Goal: Task Accomplishment & Management: Manage account settings

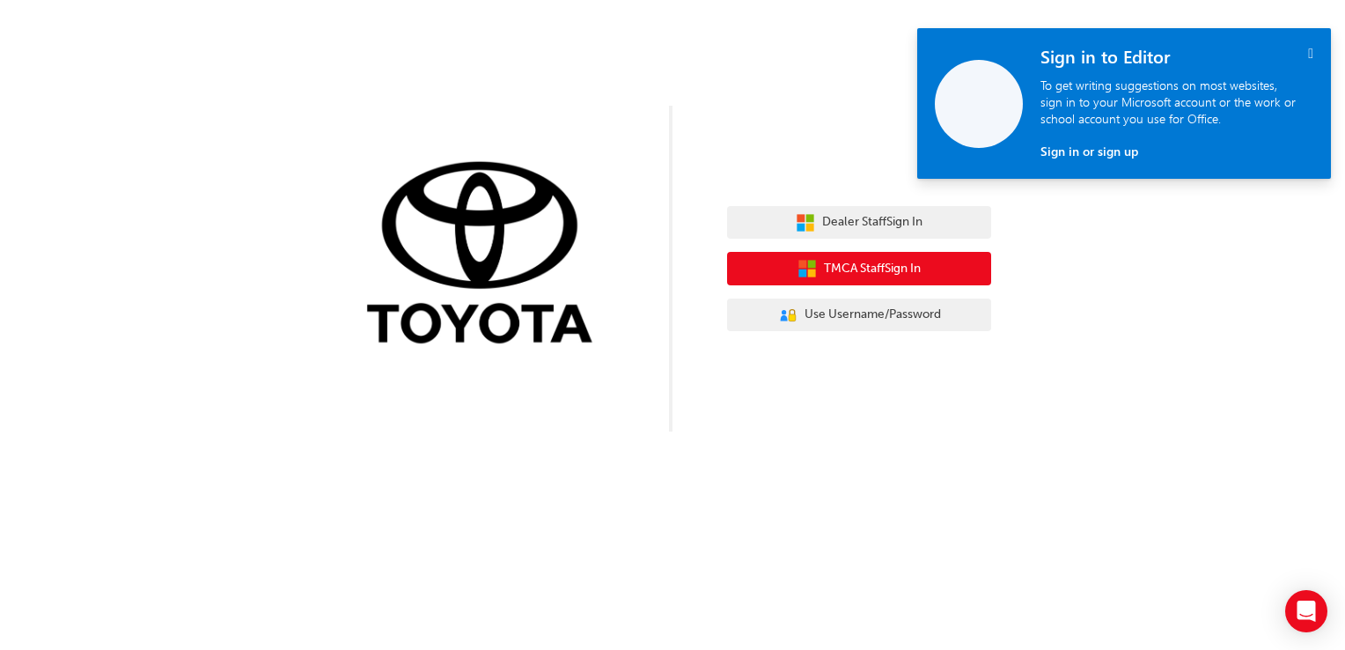
click at [848, 266] on span "TMCA Staff Sign In" at bounding box center [872, 269] width 97 height 20
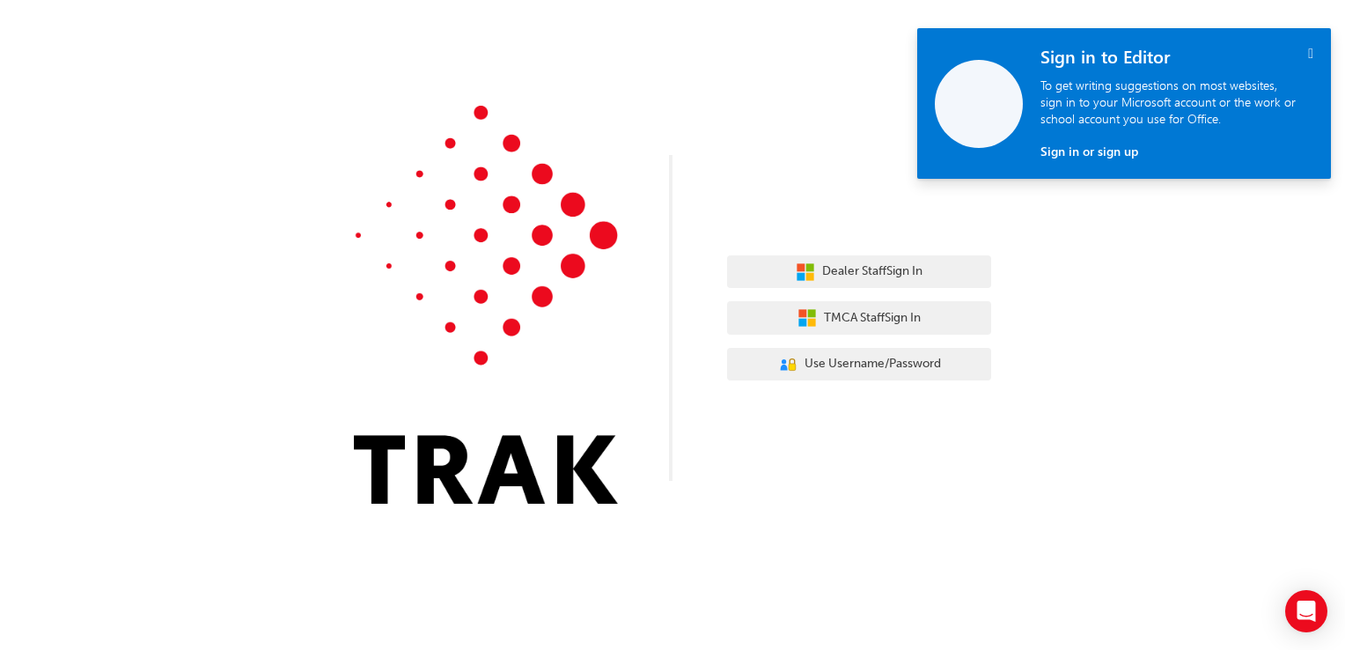
click at [460, 443] on img at bounding box center [486, 305] width 264 height 398
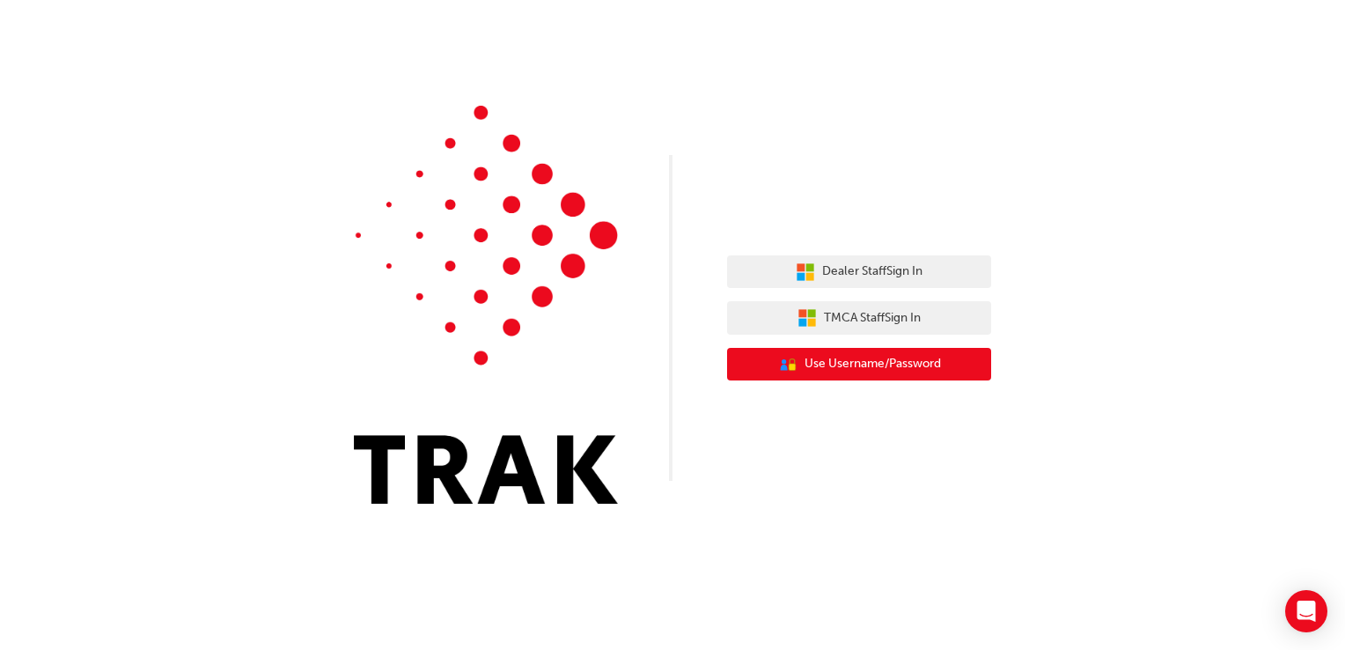
click at [851, 368] on span "Use Username/Password" at bounding box center [873, 364] width 136 height 20
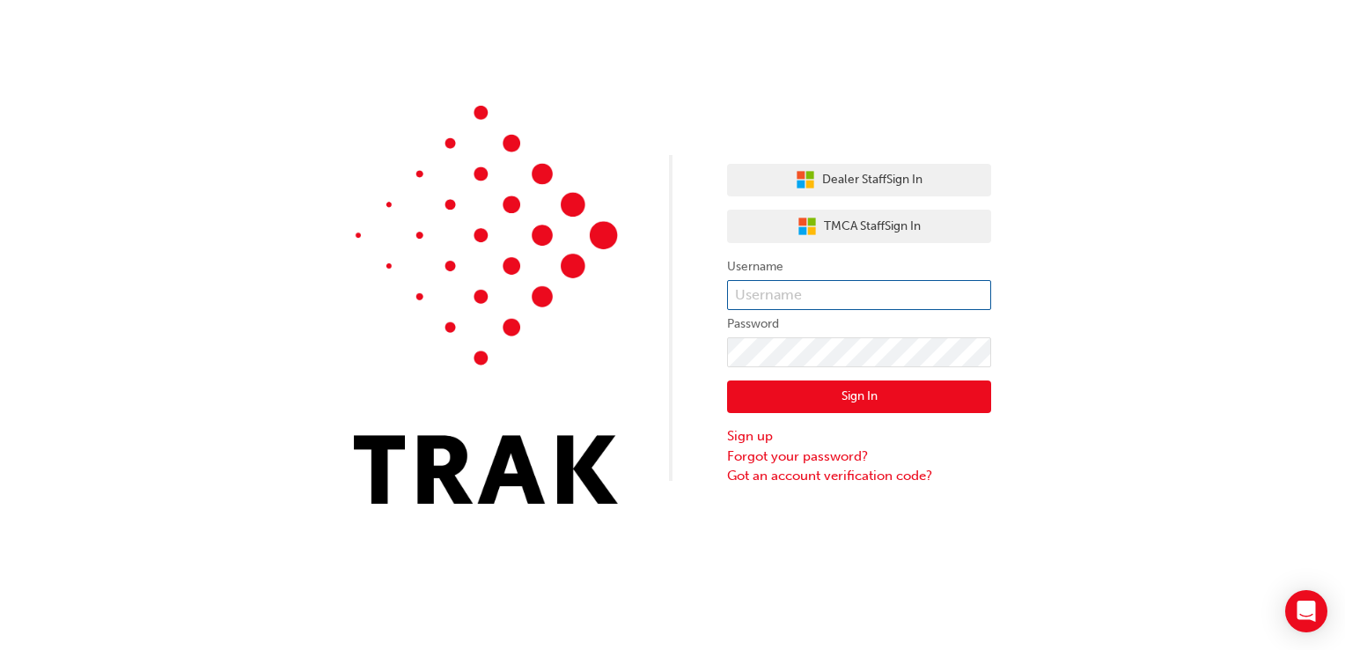
click at [817, 291] on input "text" at bounding box center [859, 295] width 264 height 30
click at [745, 294] on input "text" at bounding box center [859, 295] width 264 height 30
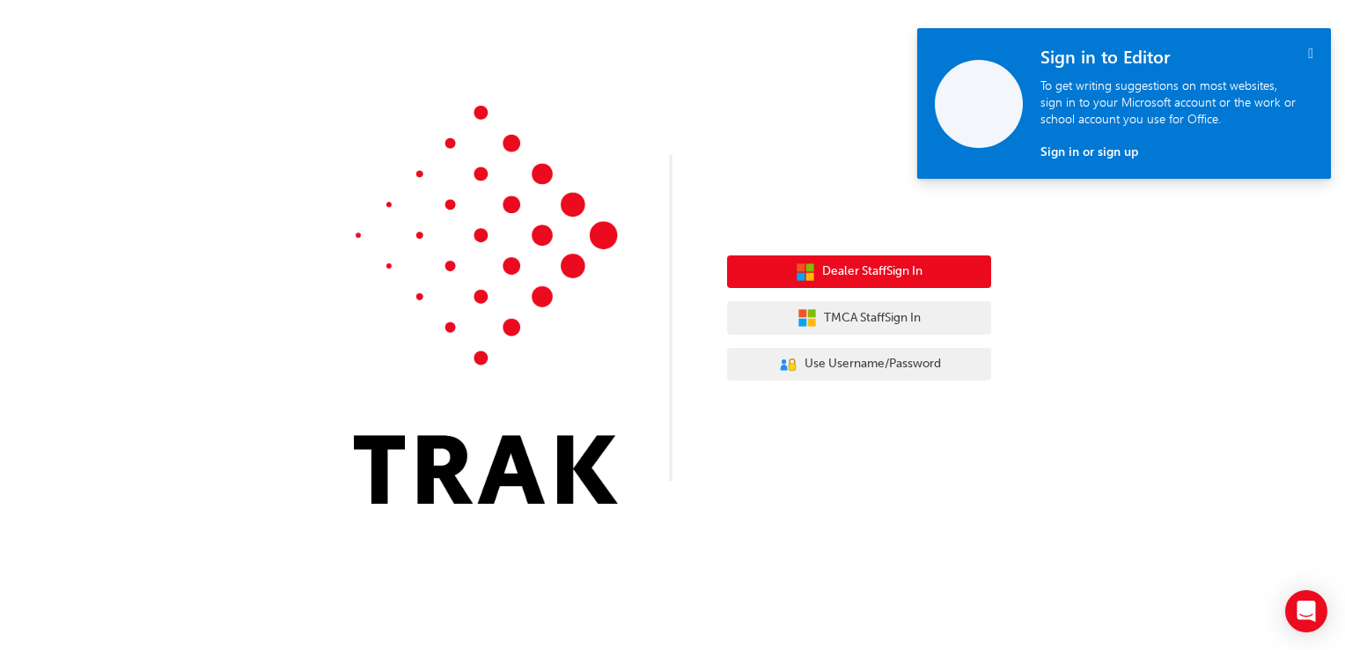
click at [852, 268] on span "Dealer Staff Sign In" at bounding box center [872, 271] width 100 height 20
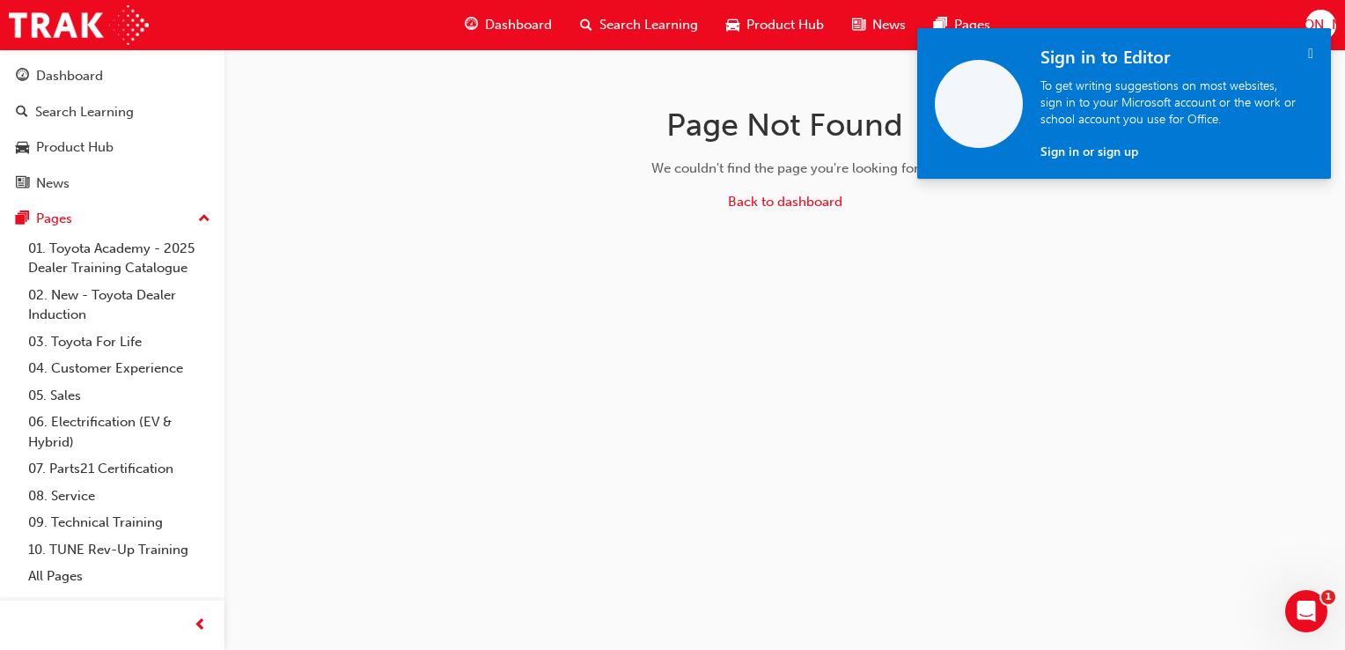
click at [1308, 49] on icon "" at bounding box center [1310, 53] width 5 height 15
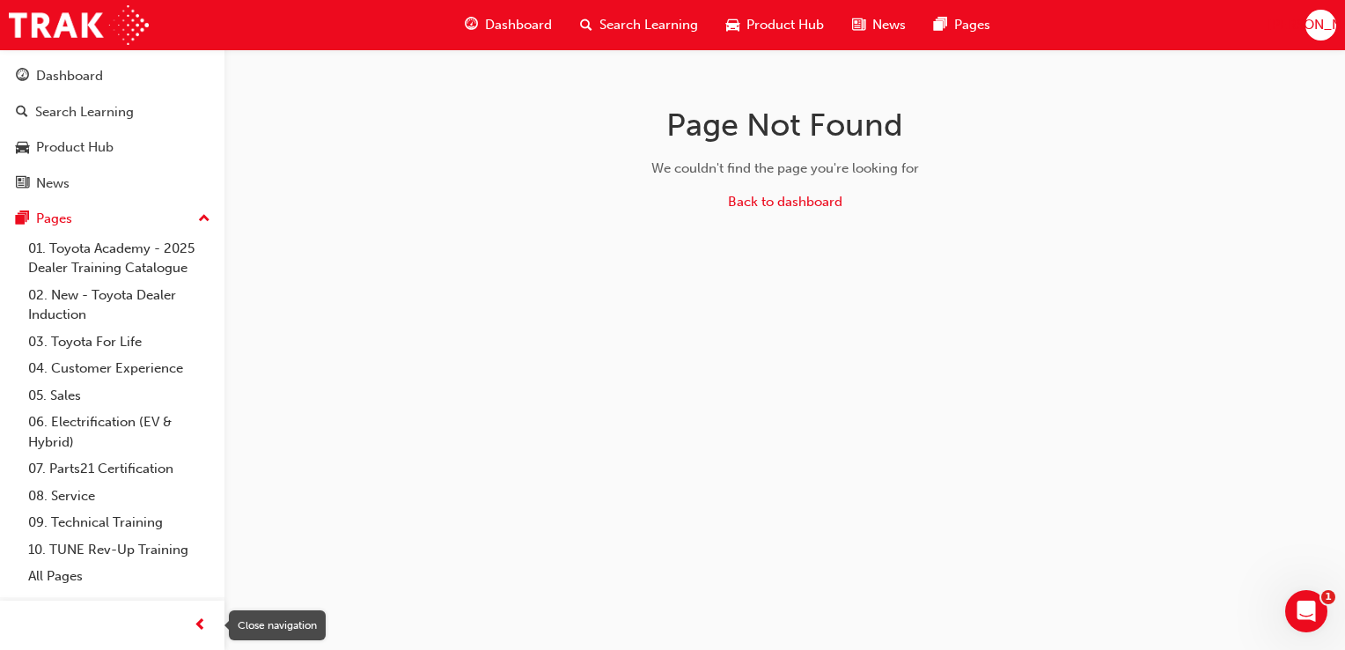
click at [201, 622] on span "prev-icon" at bounding box center [200, 626] width 13 height 22
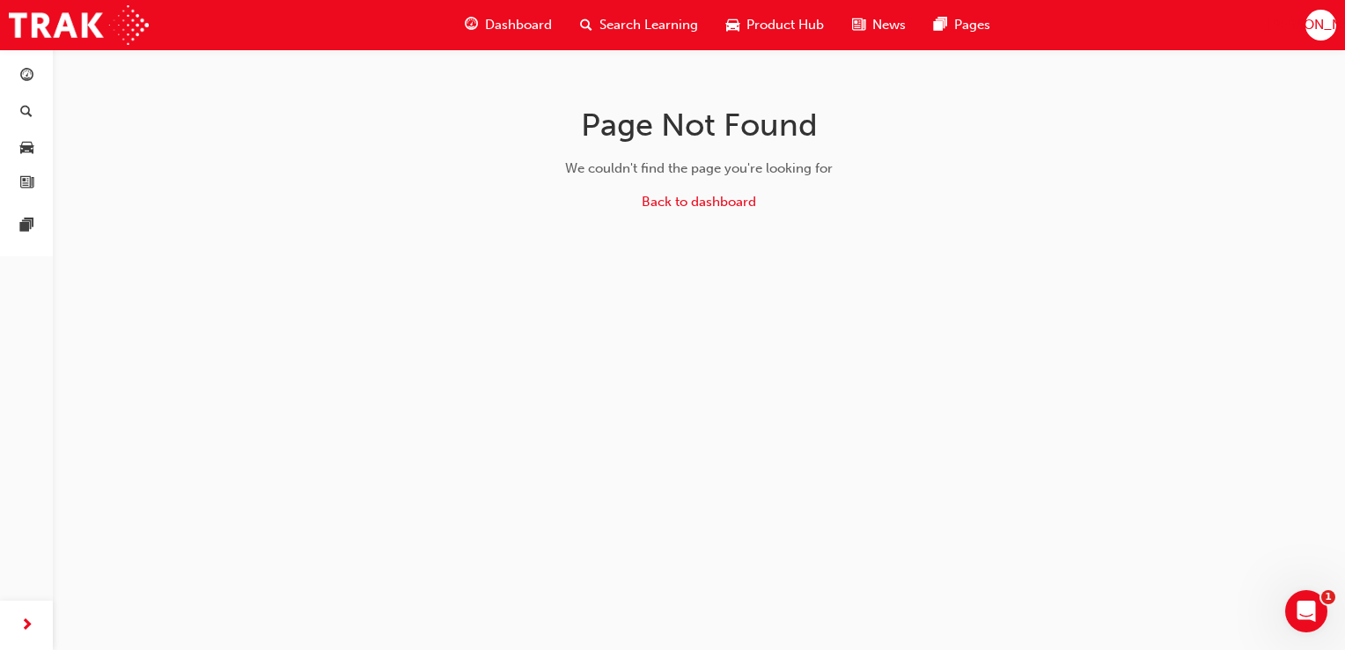
click at [1315, 30] on span "JA" at bounding box center [1321, 25] width 106 height 20
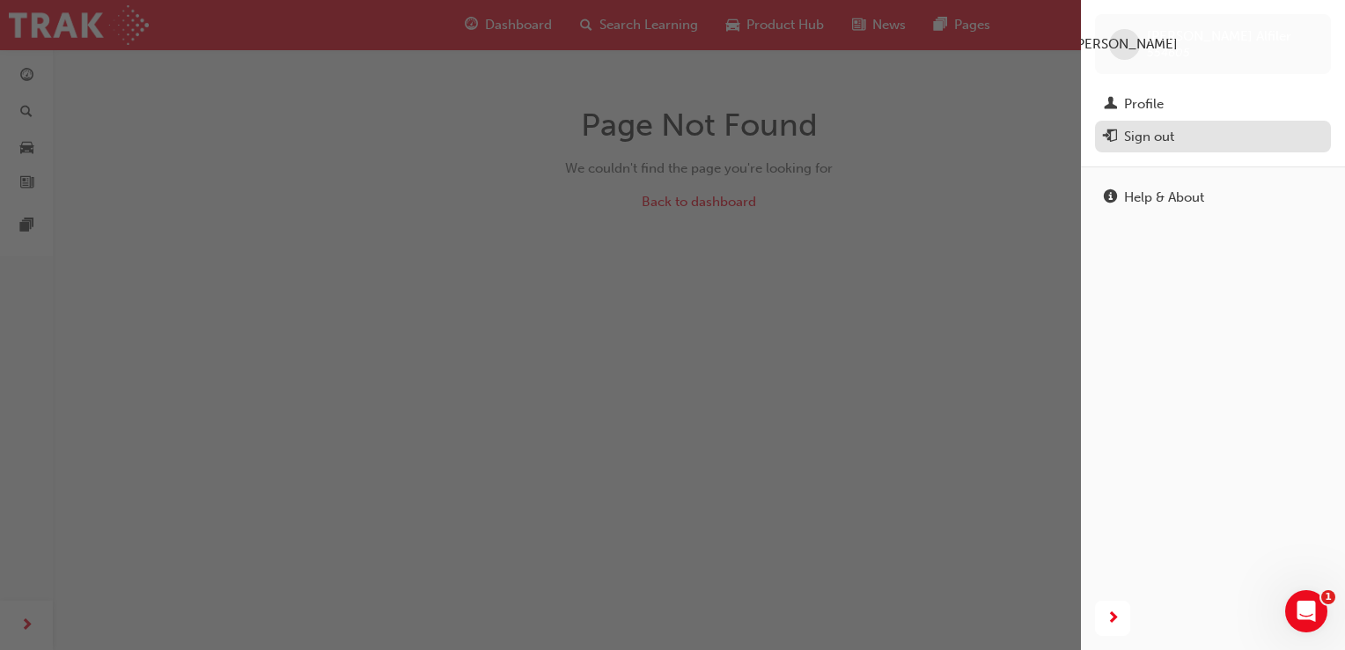
click at [1153, 145] on div "Sign out" at bounding box center [1149, 137] width 50 height 20
